Goal: Navigation & Orientation: Find specific page/section

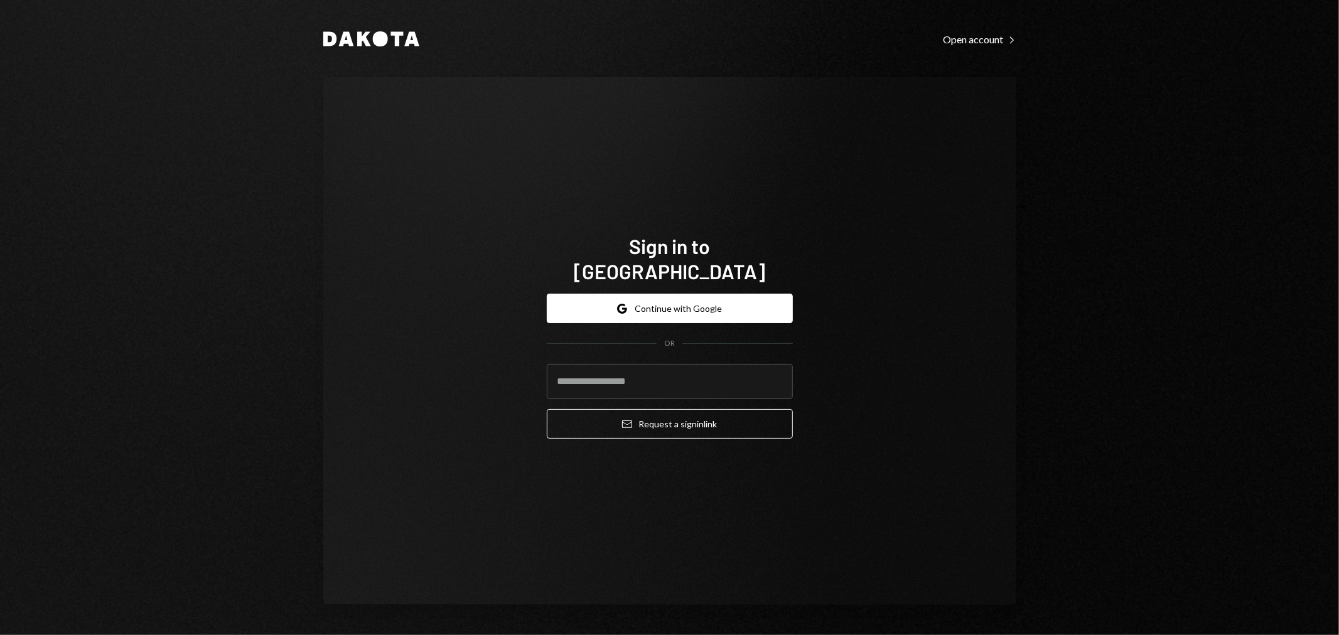
click at [0, 635] on com-1password-button at bounding box center [0, 635] width 0 height 0
type input "**********"
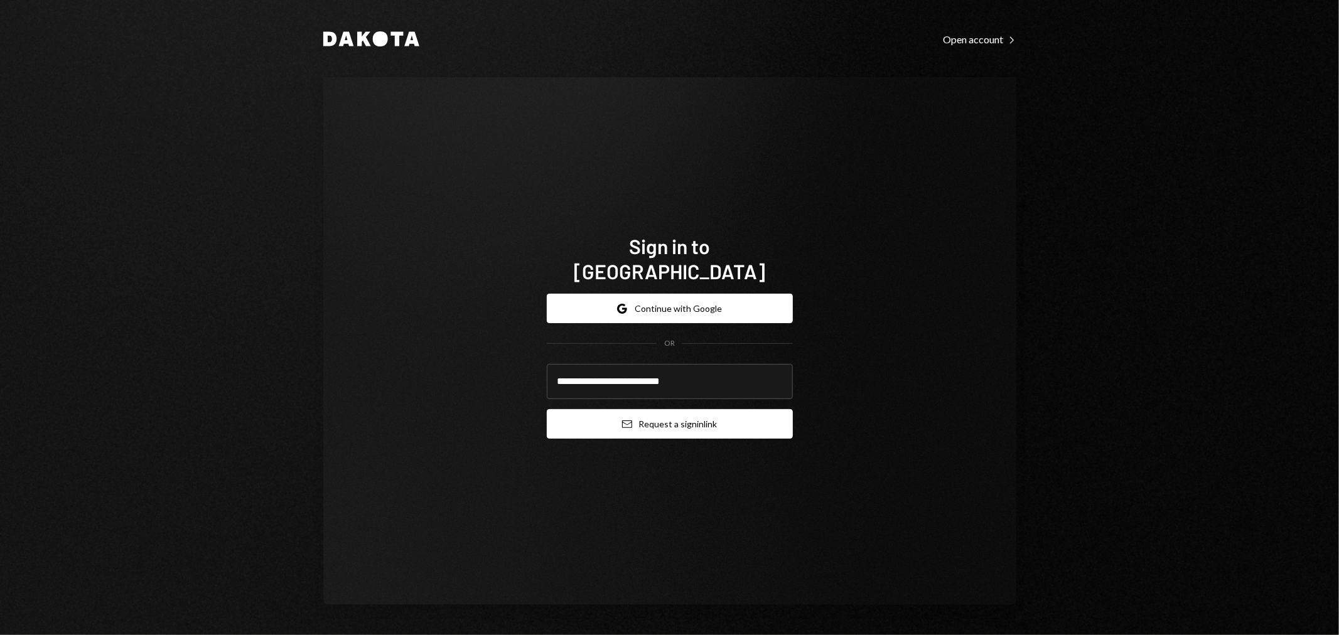
click at [643, 417] on button "Email Request a sign in link" at bounding box center [670, 424] width 246 height 30
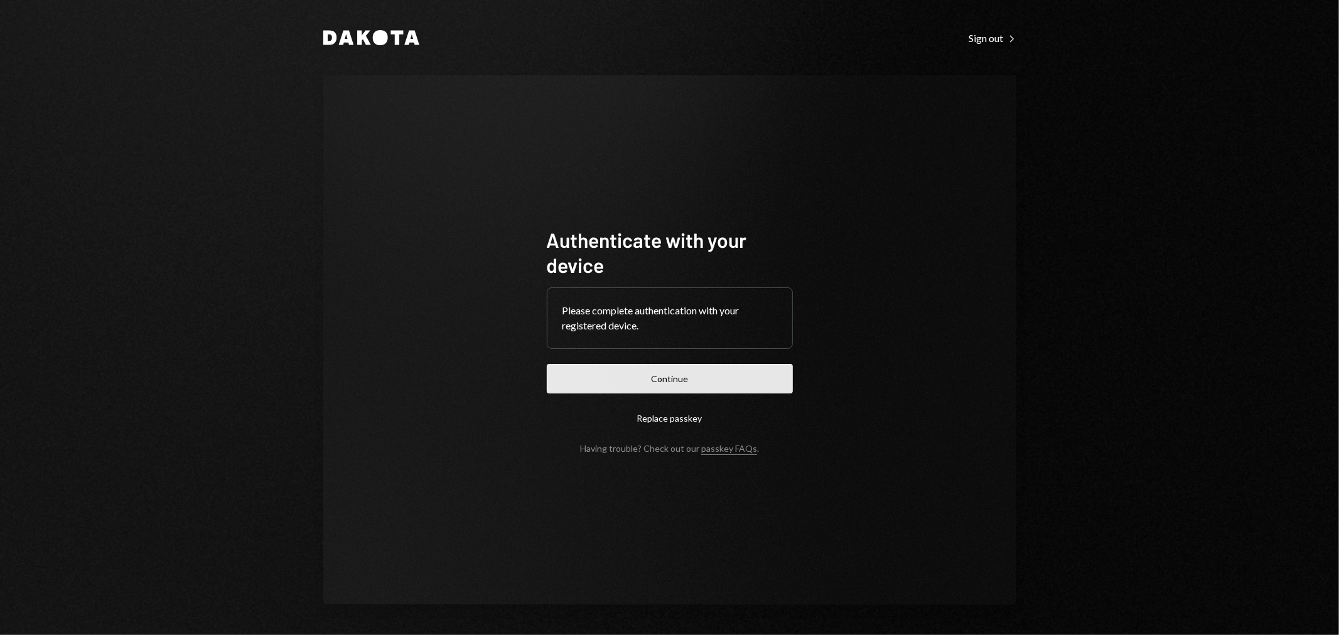
click at [678, 371] on button "Continue" at bounding box center [670, 379] width 246 height 30
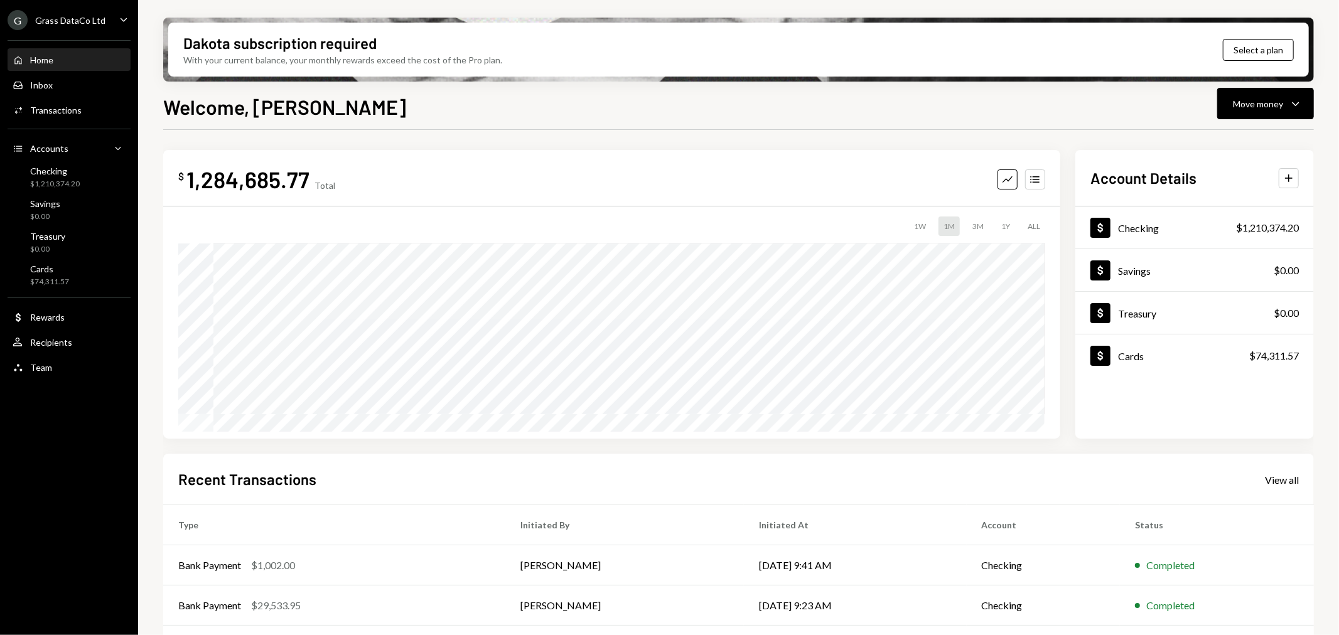
click at [87, 19] on div "Grass DataCo Ltd" at bounding box center [70, 20] width 70 height 11
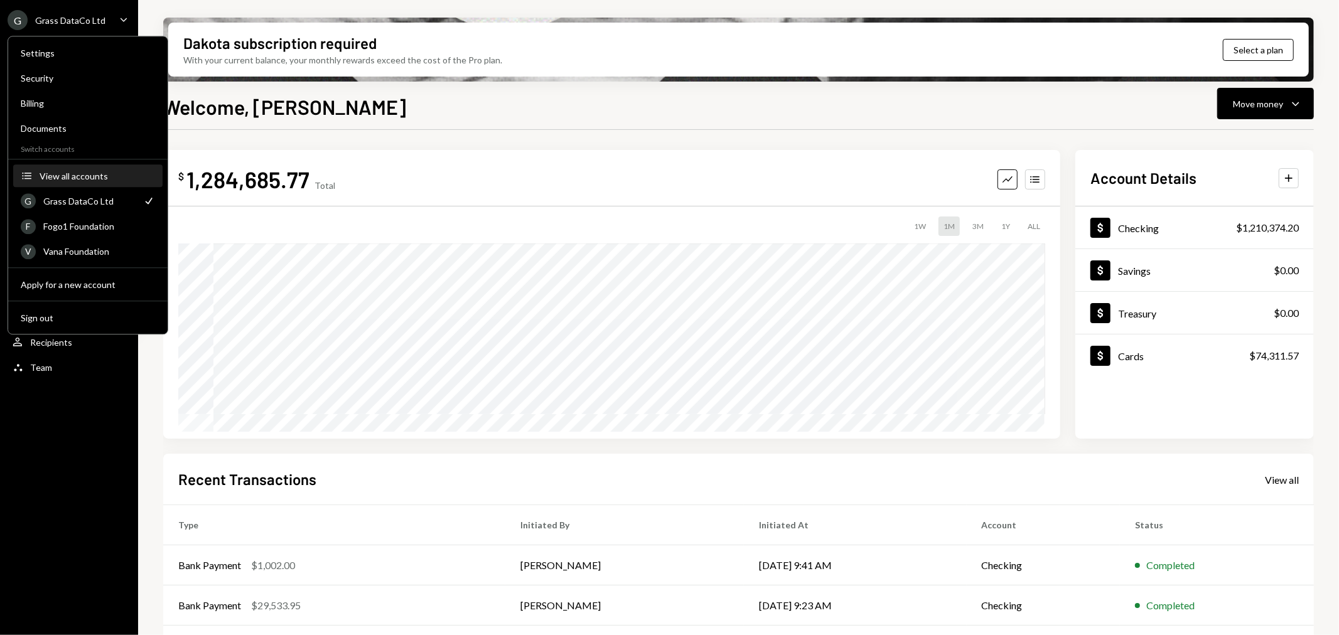
click at [71, 178] on div "View all accounts" at bounding box center [98, 176] width 116 height 11
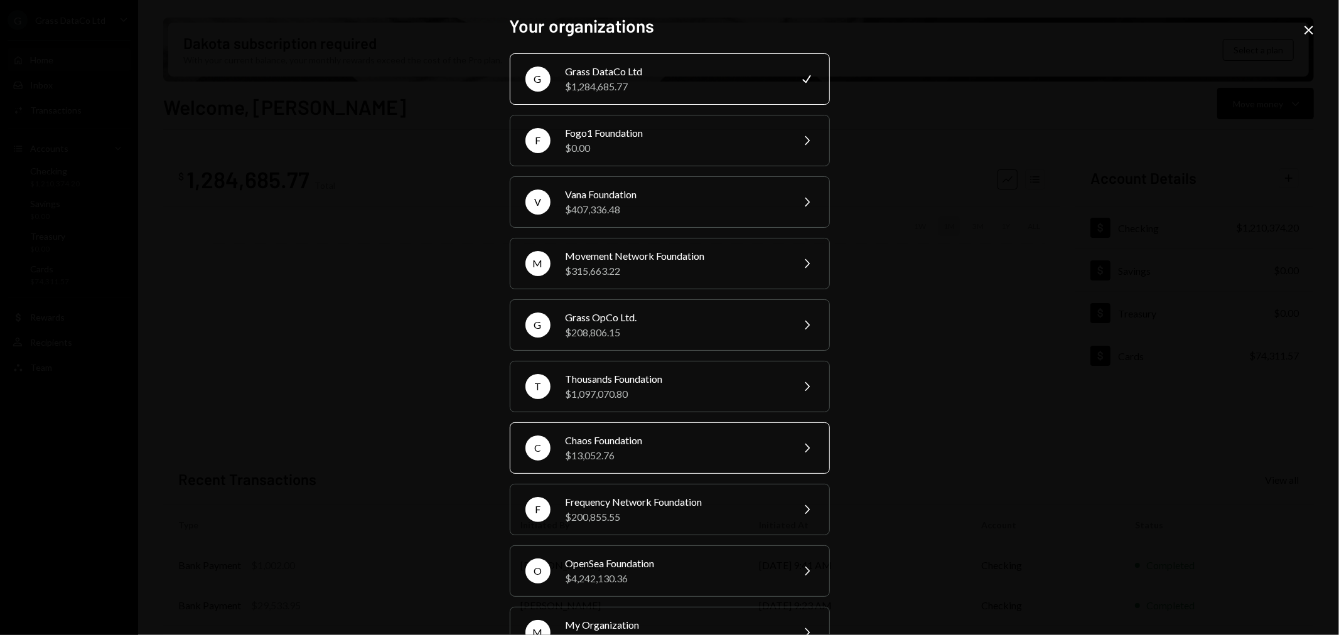
click at [663, 456] on div "$13,052.76" at bounding box center [675, 455] width 219 height 15
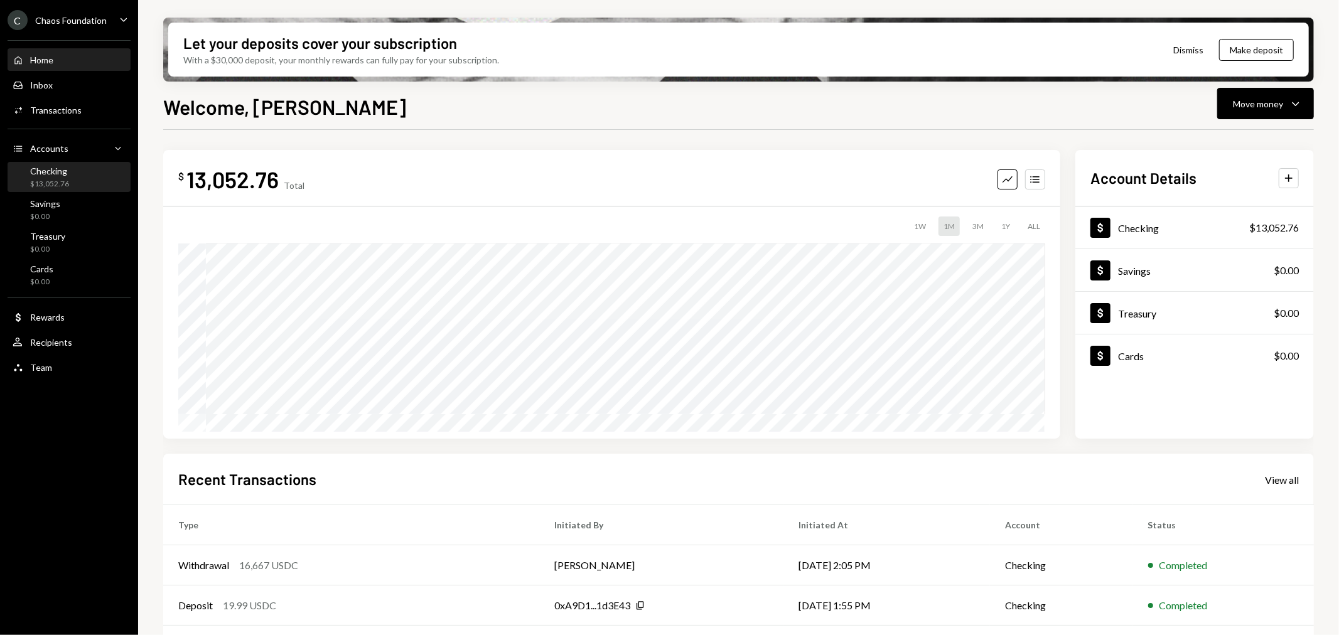
click at [77, 164] on div "Checking $13,052.76" at bounding box center [69, 177] width 113 height 29
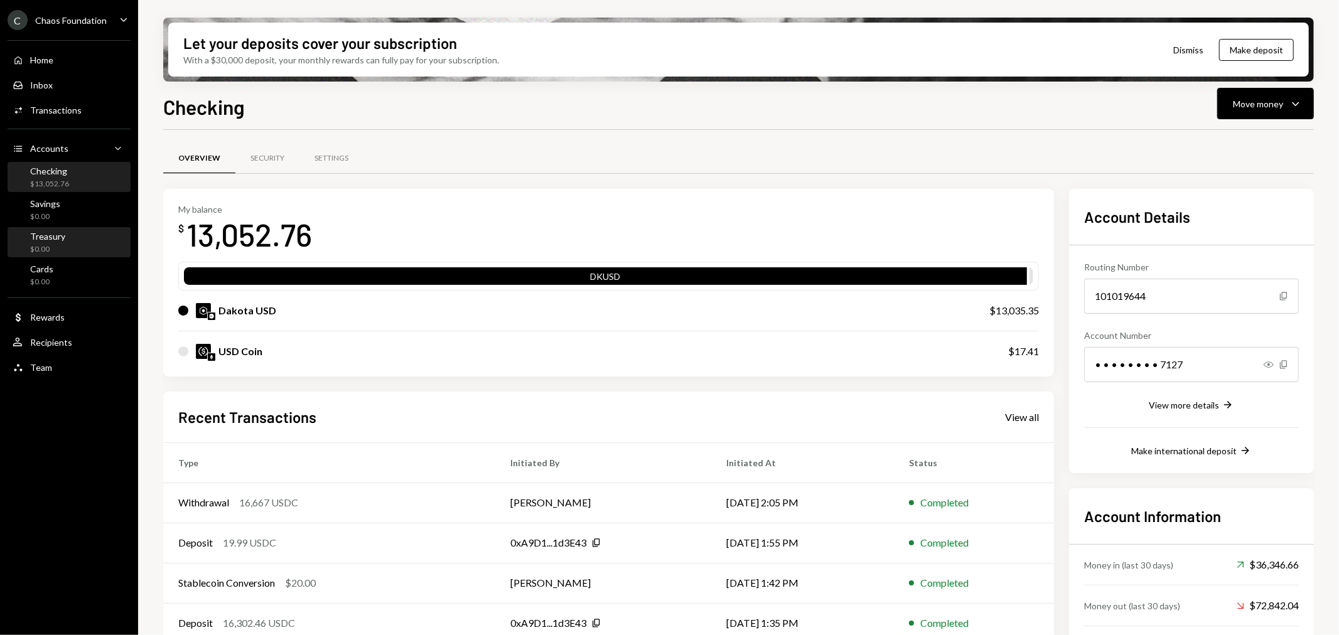
click at [84, 227] on link "Treasury $0.00" at bounding box center [69, 242] width 123 height 30
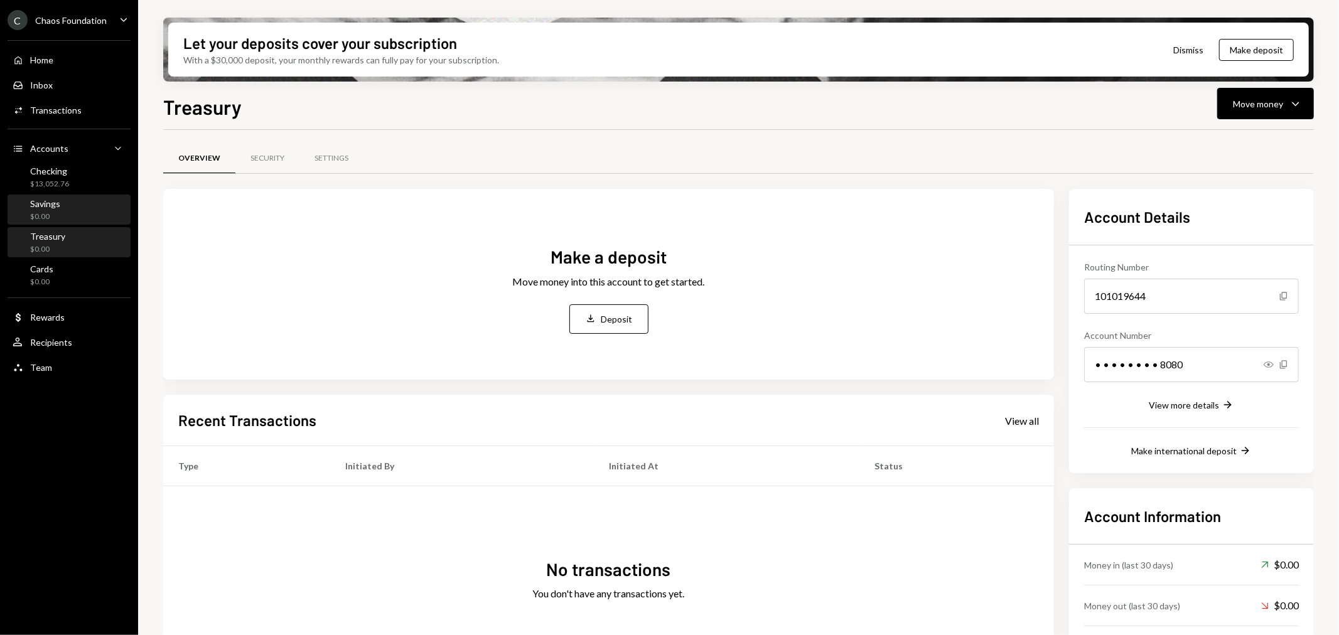
click at [82, 207] on div "Savings $0.00" at bounding box center [69, 210] width 113 height 24
click at [74, 270] on div "Cards $0.00" at bounding box center [69, 276] width 113 height 24
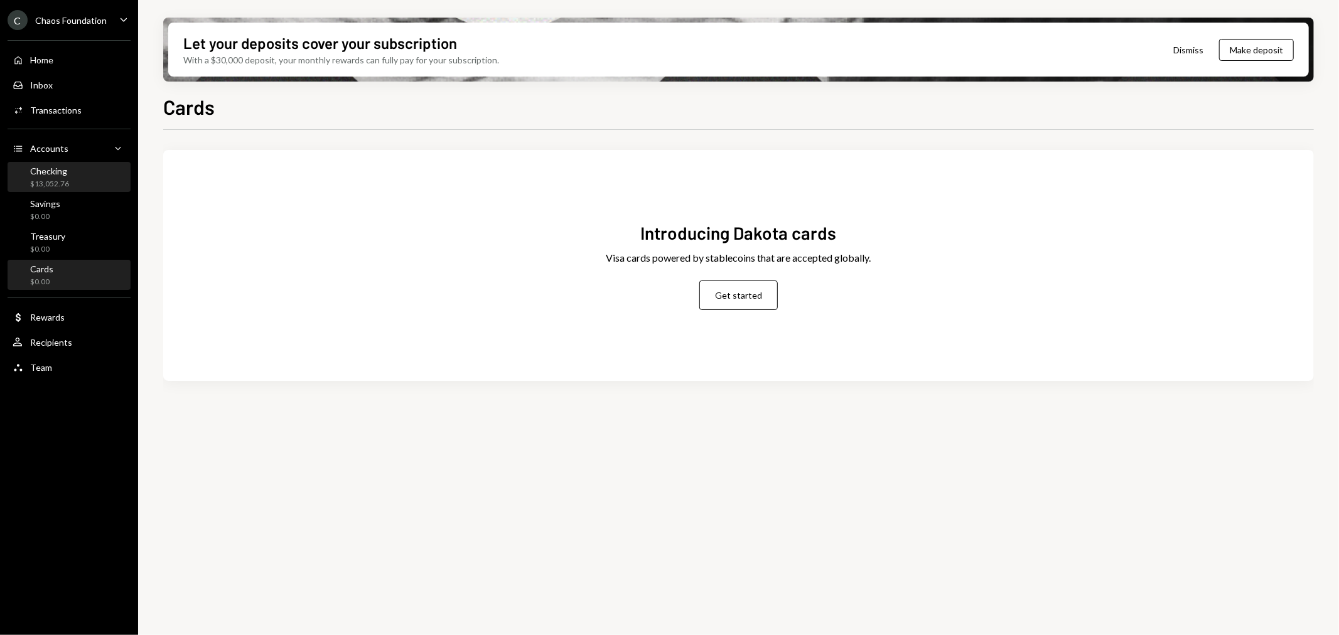
click at [42, 170] on div "Checking" at bounding box center [49, 171] width 39 height 11
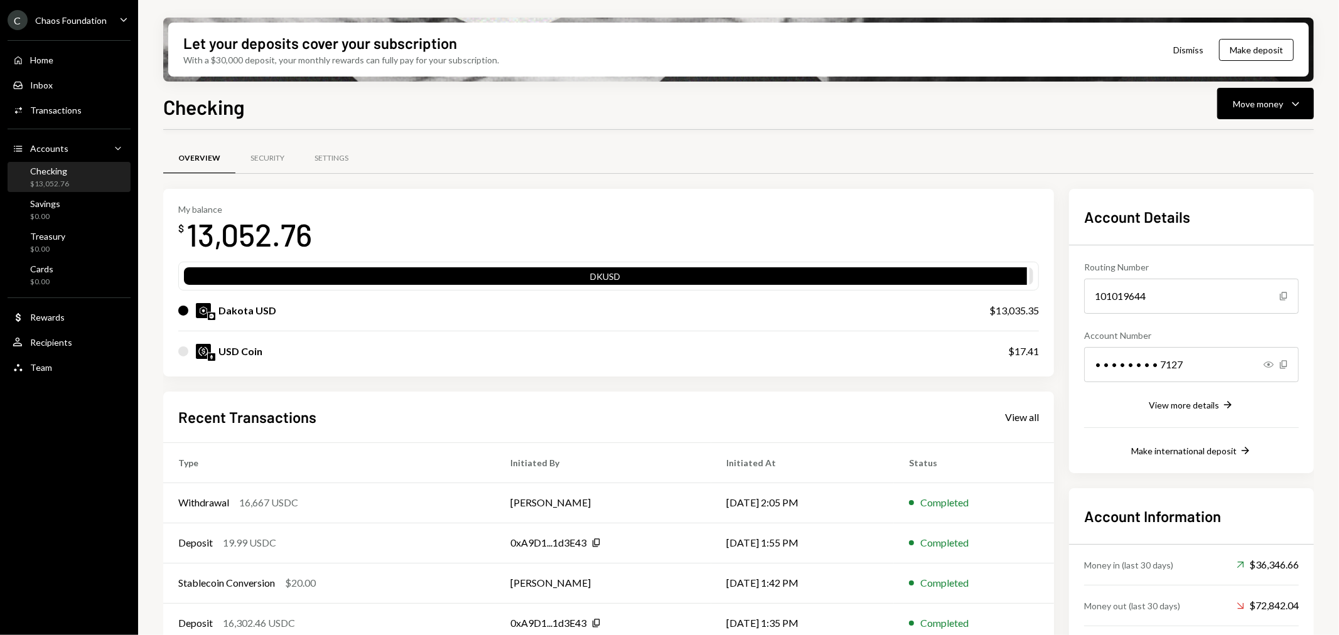
scroll to position [58, 0]
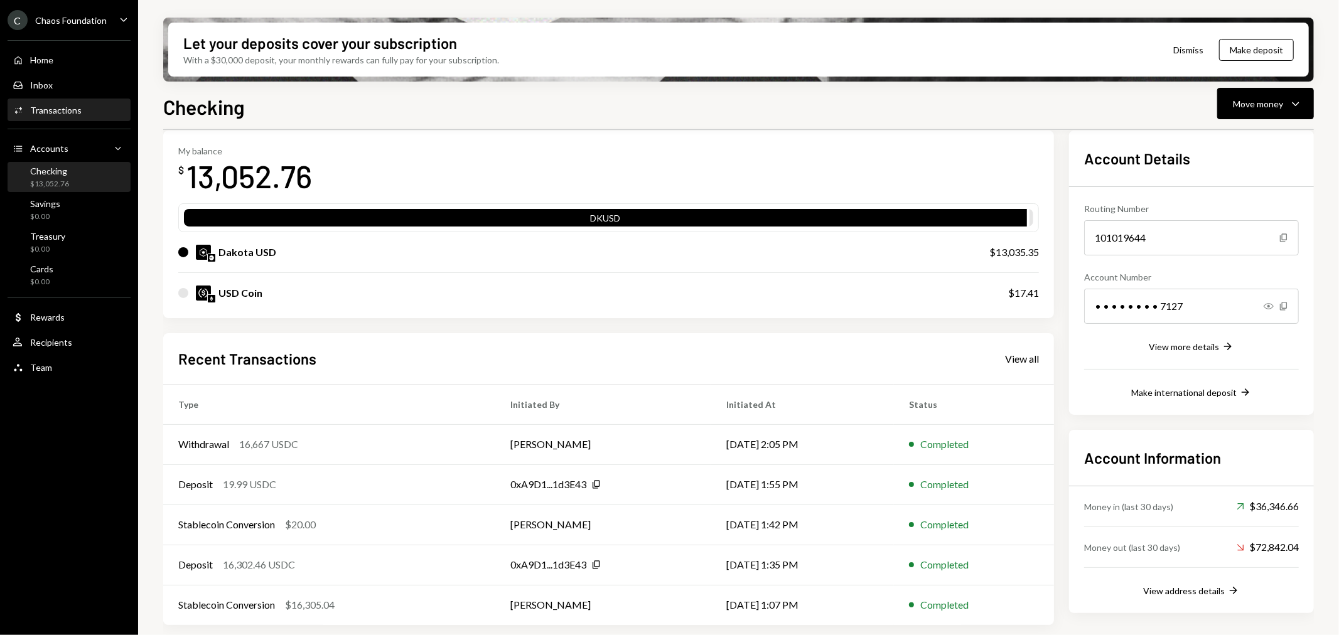
click at [68, 107] on div "Transactions" at bounding box center [55, 110] width 51 height 11
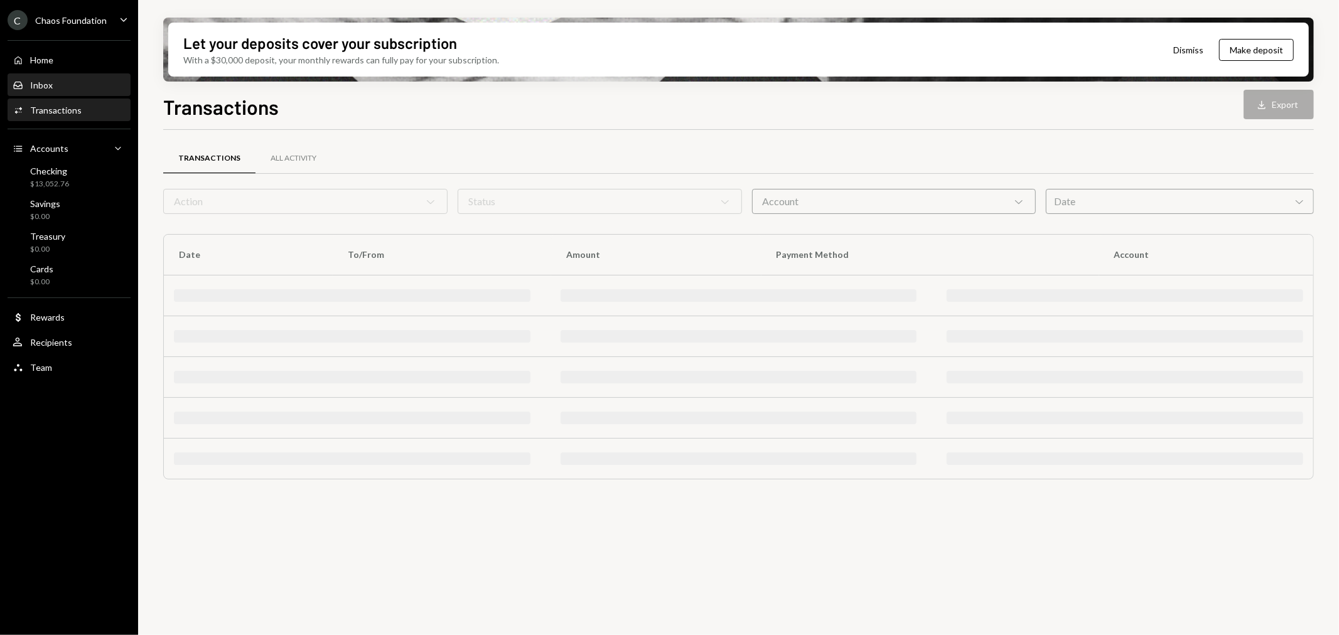
click at [73, 87] on div "Inbox Inbox" at bounding box center [69, 85] width 113 height 11
